Goal: Information Seeking & Learning: Learn about a topic

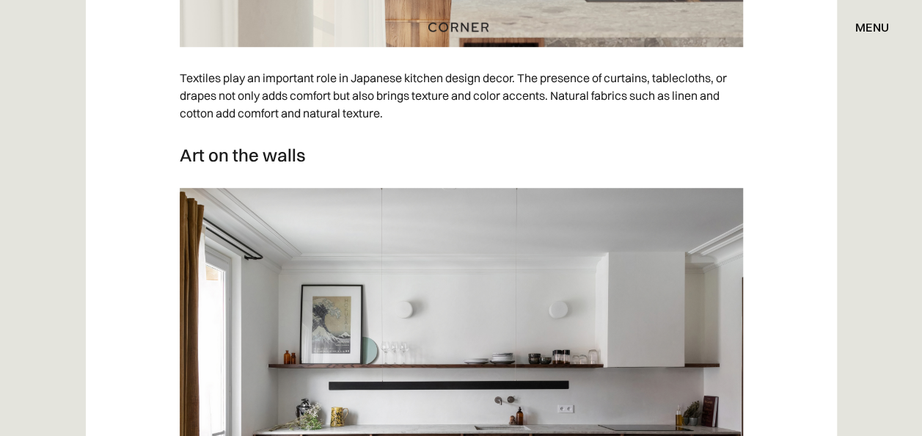
scroll to position [6006, 0]
click at [621, 359] on img at bounding box center [461, 387] width 563 height 396
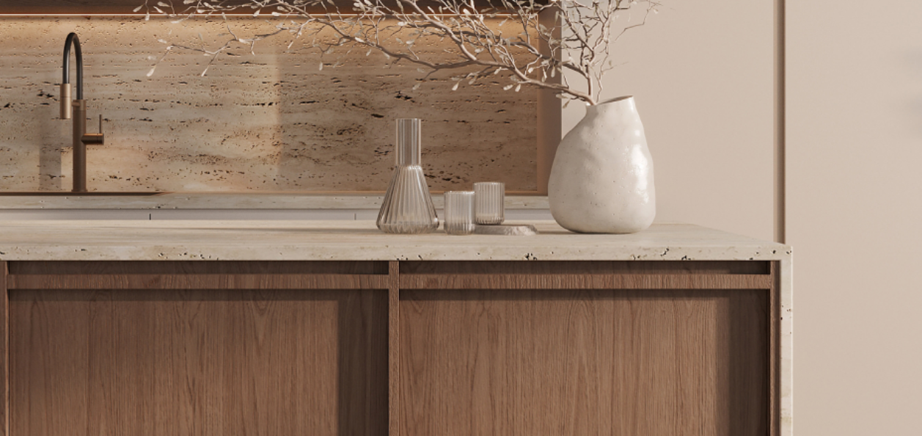
scroll to position [391, 0]
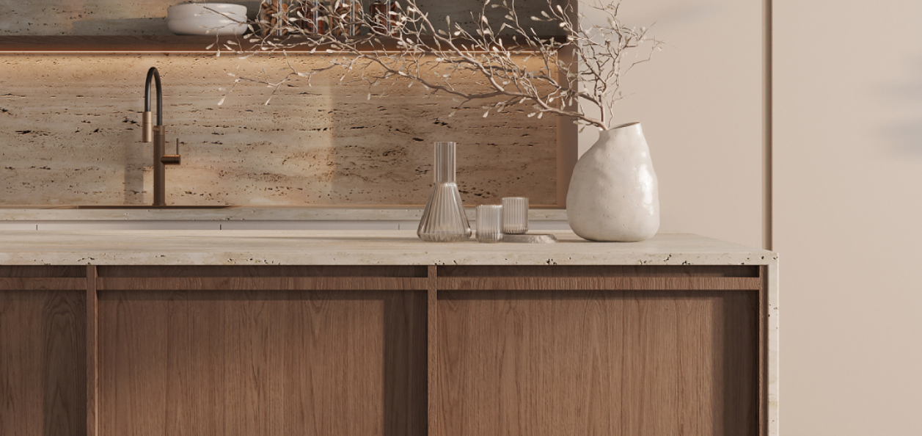
click at [791, 263] on img at bounding box center [461, 237] width 734 height 516
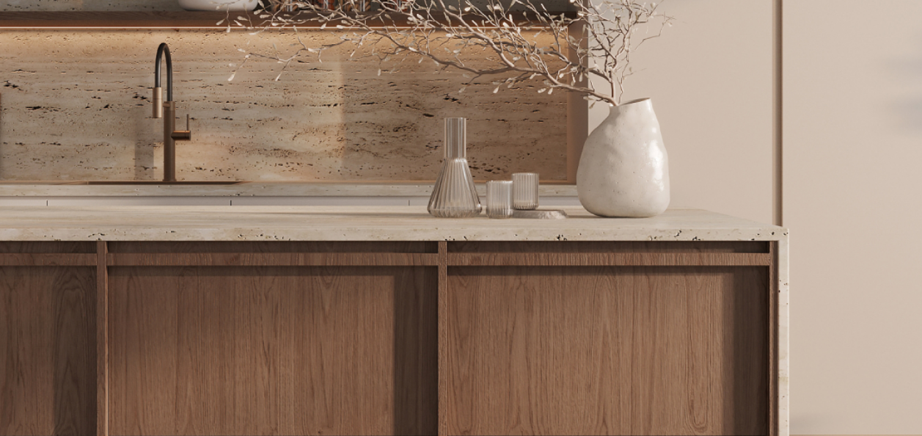
scroll to position [415, 0]
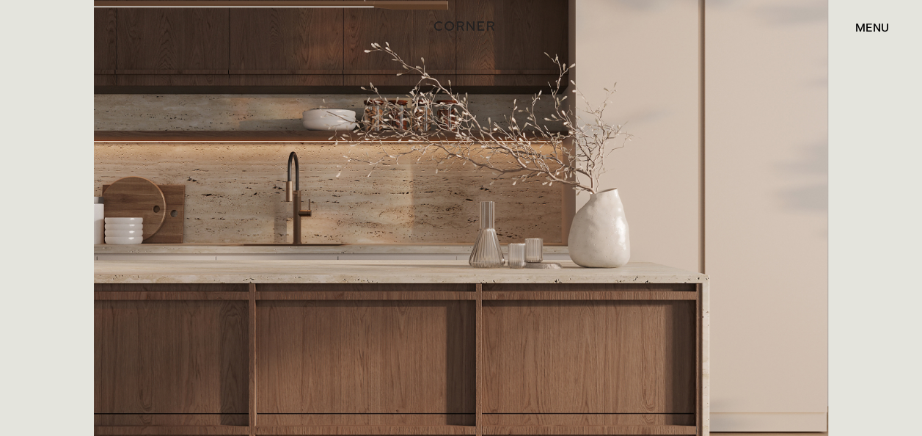
click at [480, 24] on img "home" at bounding box center [464, 25] width 60 height 19
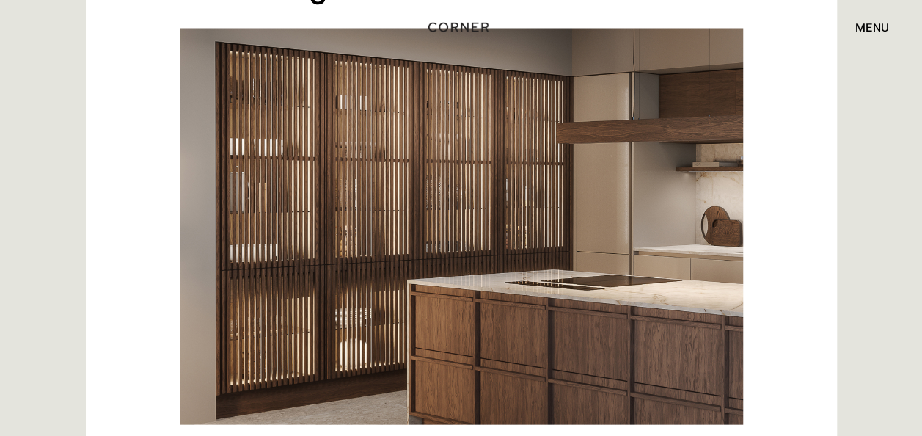
scroll to position [6871, 0]
